Goal: Information Seeking & Learning: Learn about a topic

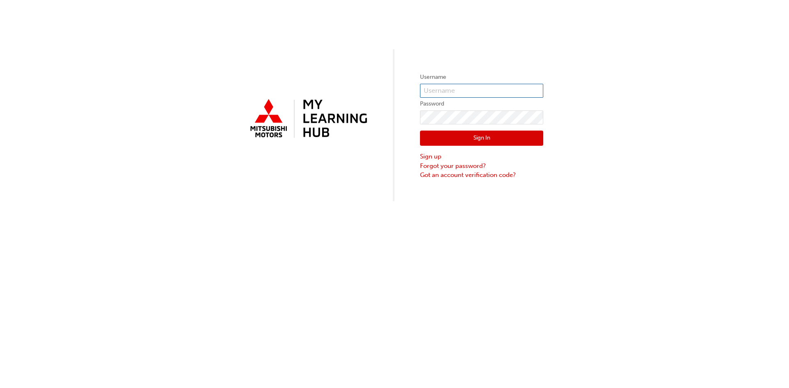
type input "[EMAIL_ADDRESS][DOMAIN_NAME]"
click at [500, 142] on button "Sign In" at bounding box center [481, 139] width 123 height 16
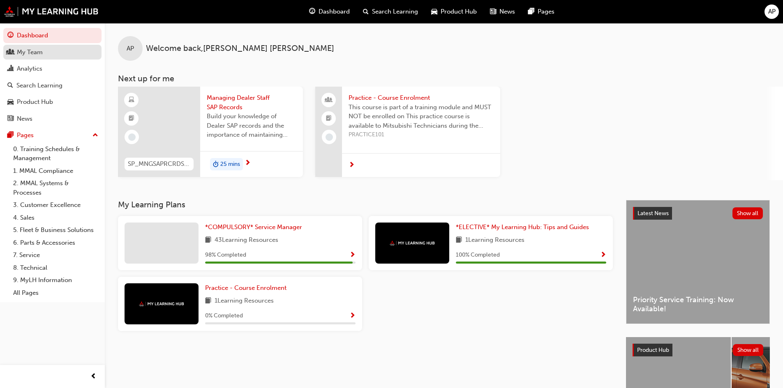
click at [32, 56] on div "My Team" at bounding box center [30, 52] width 26 height 9
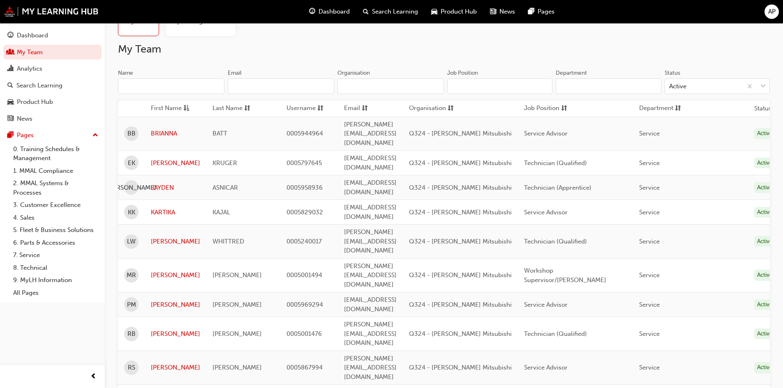
scroll to position [82, 0]
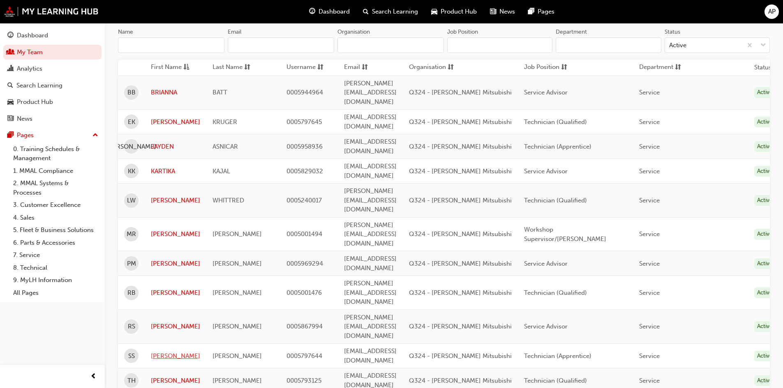
click at [166, 352] on link "[PERSON_NAME]" at bounding box center [175, 356] width 49 height 9
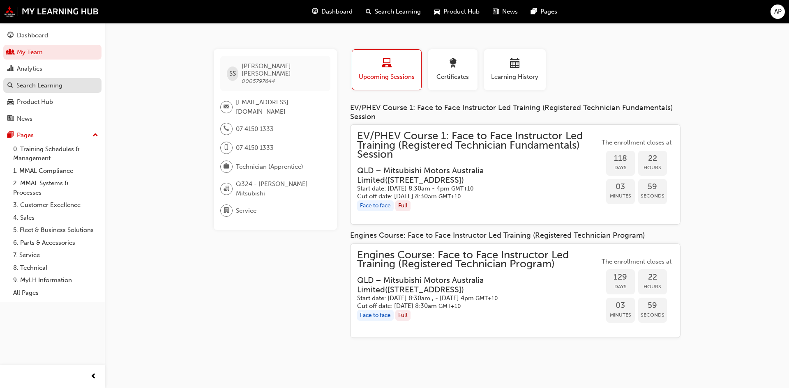
click at [37, 86] on div "Search Learning" at bounding box center [39, 85] width 46 height 9
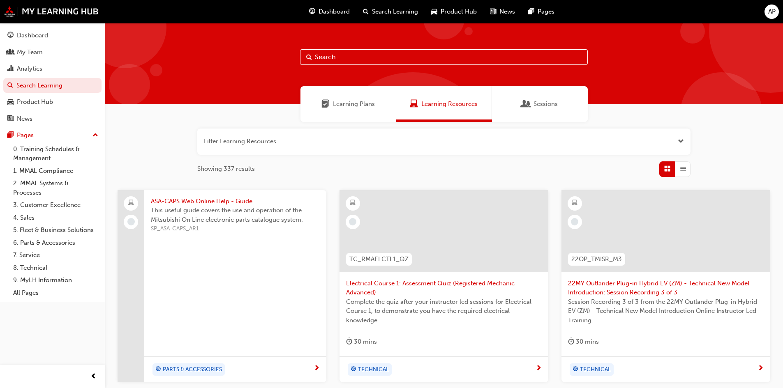
click at [365, 59] on input "text" at bounding box center [444, 57] width 288 height 16
type input "ENGINE MANAGEMENT"
